Goal: Information Seeking & Learning: Learn about a topic

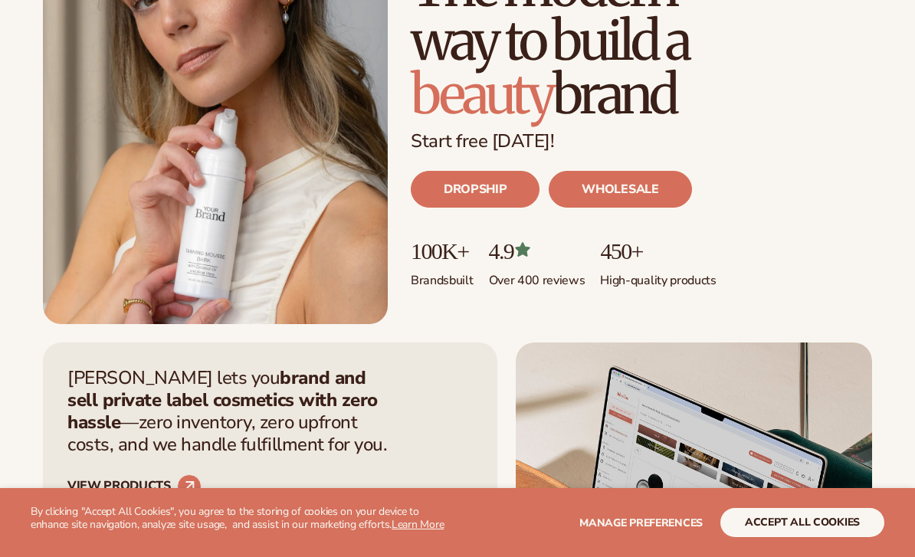
scroll to position [292, 0]
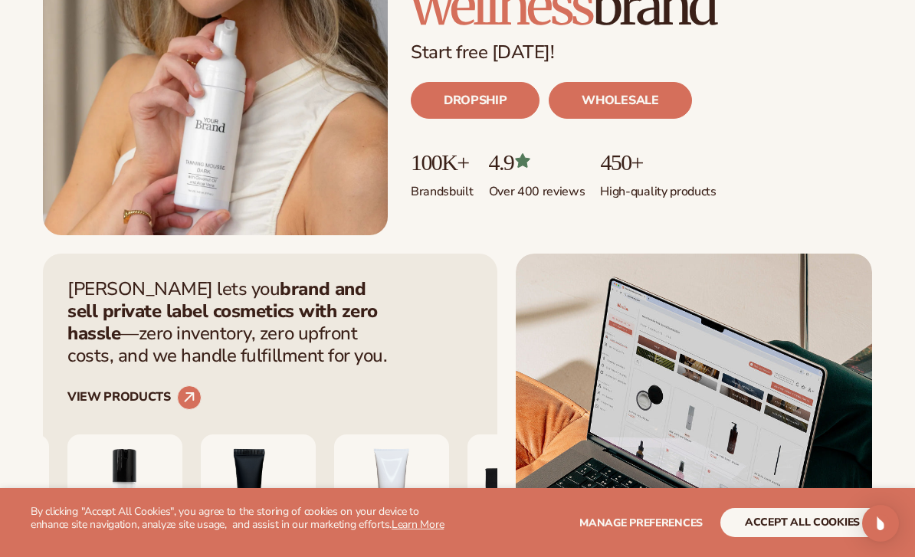
click at [728, 537] on button "accept all cookies" at bounding box center [803, 522] width 164 height 29
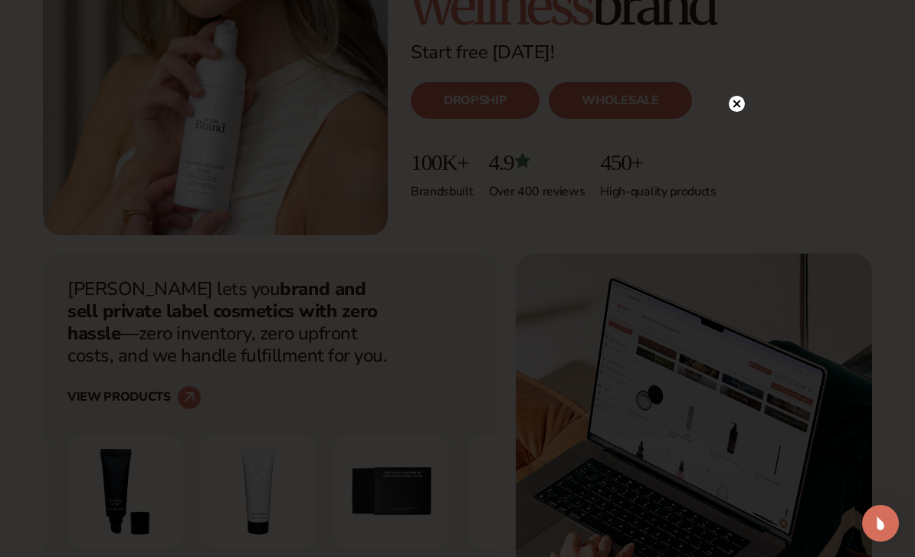
click at [741, 112] on circle at bounding box center [737, 104] width 16 height 16
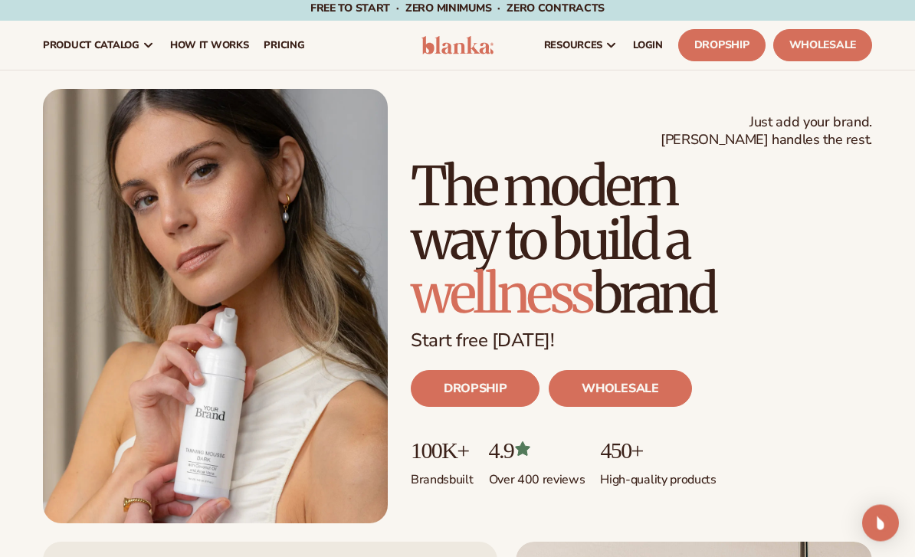
scroll to position [4, 0]
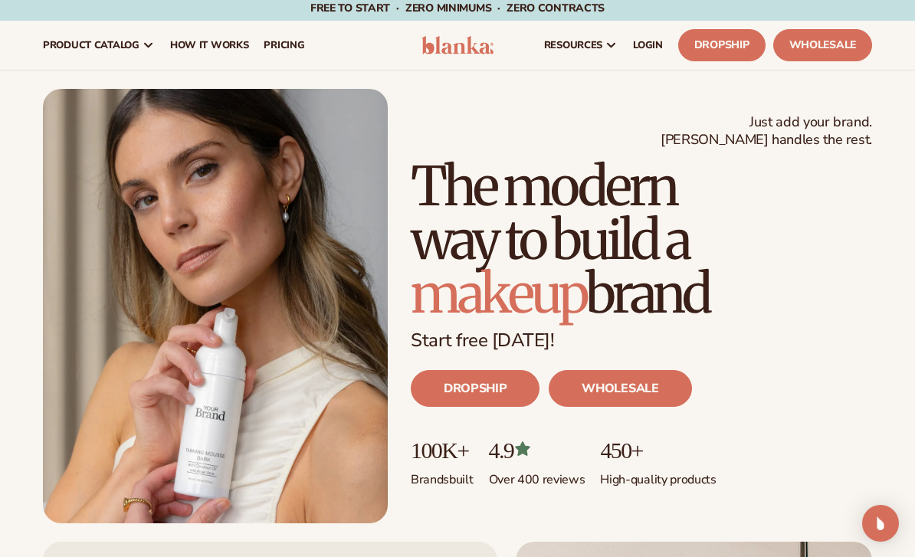
click at [508, 400] on link "DROPSHIP" at bounding box center [475, 388] width 129 height 37
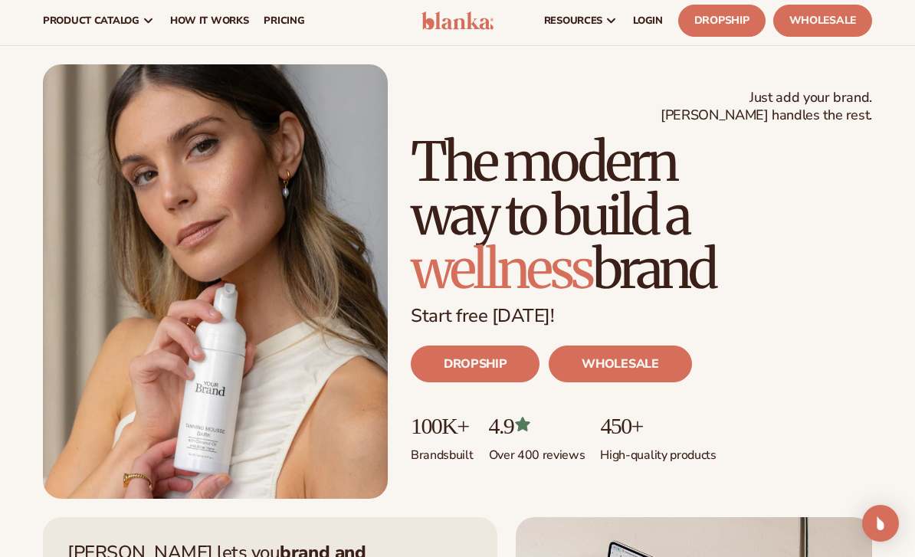
scroll to position [97, 0]
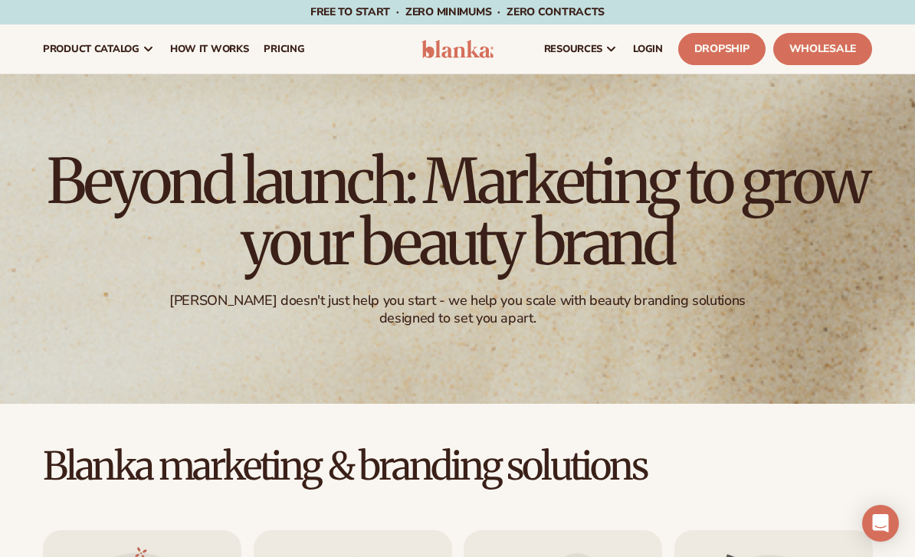
click at [196, 39] on link "How It Works" at bounding box center [210, 49] width 94 height 49
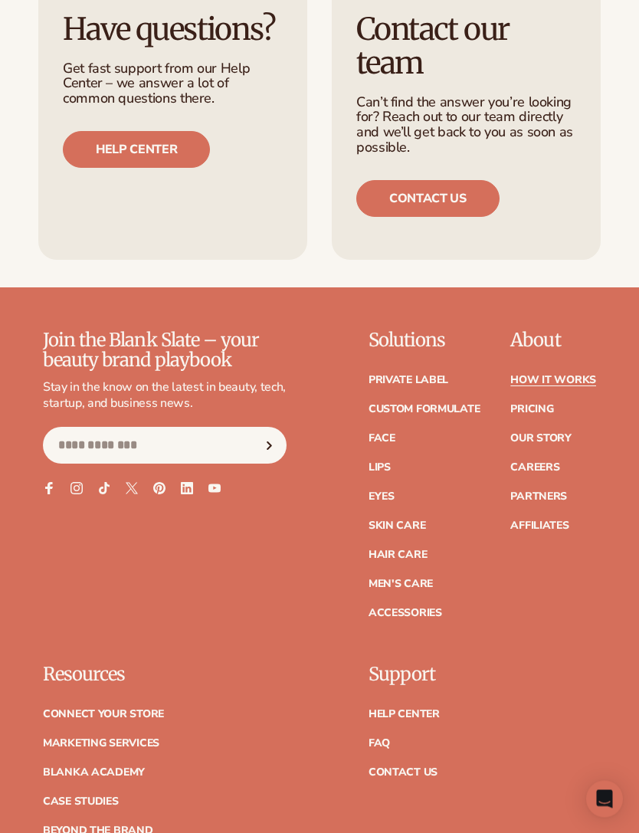
scroll to position [4505, 0]
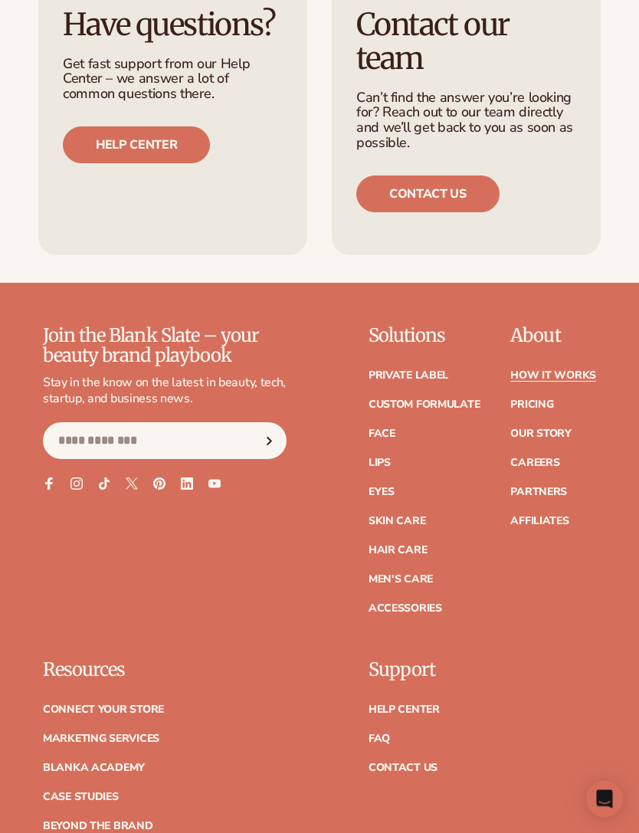
click at [432, 371] on link "Private label" at bounding box center [409, 376] width 80 height 11
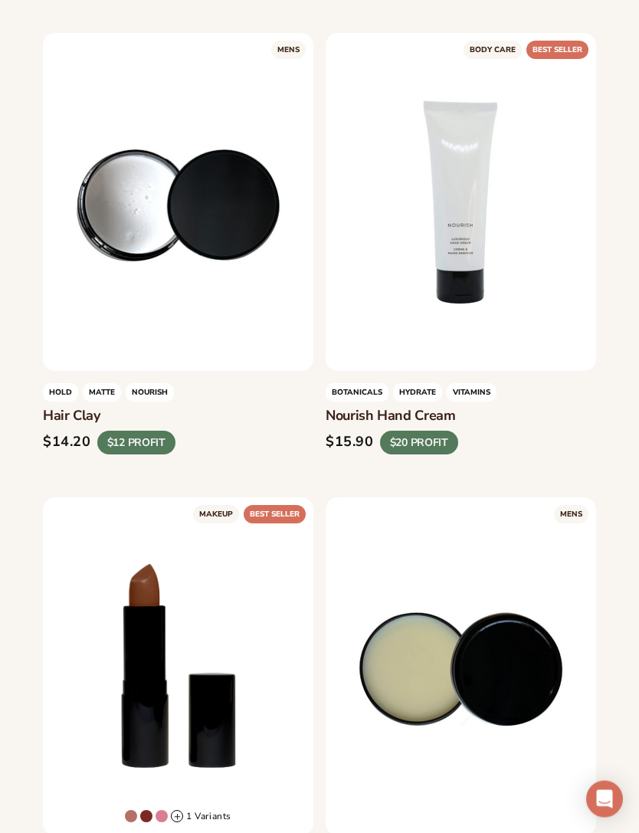
scroll to position [4612, 0]
click at [541, 344] on link "LEARN MORE" at bounding box center [461, 358] width 234 height 29
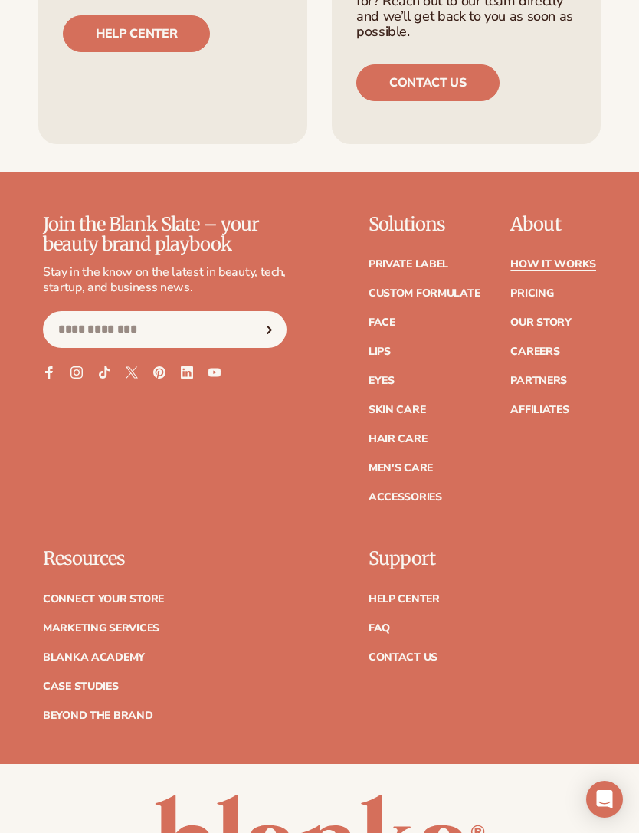
scroll to position [4664, 0]
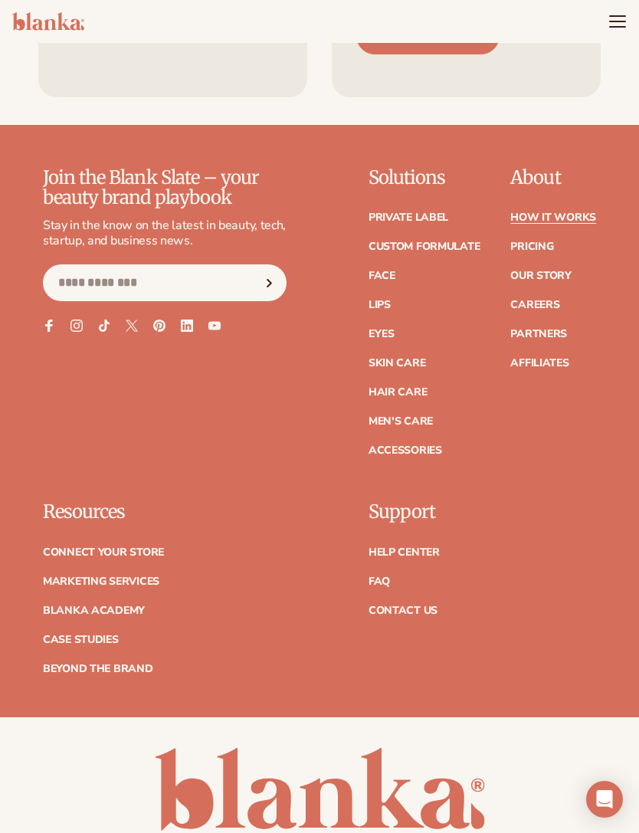
click at [384, 577] on link "FAQ" at bounding box center [379, 582] width 21 height 11
